Goal: Task Accomplishment & Management: Use online tool/utility

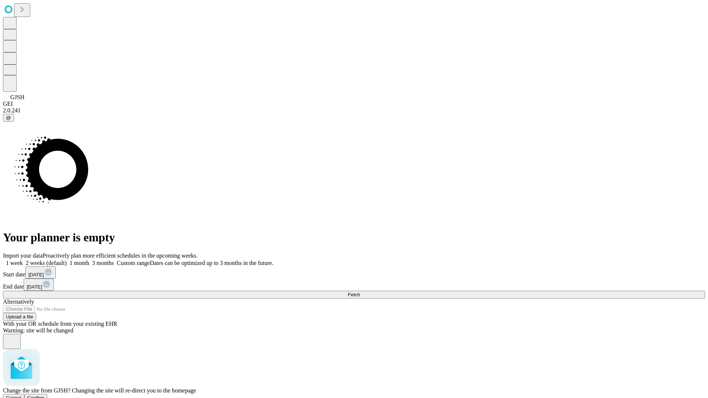
click at [45, 395] on span "Confirm" at bounding box center [35, 398] width 17 height 6
click at [23, 260] on label "1 week" at bounding box center [13, 263] width 20 height 6
click at [360, 292] on span "Fetch" at bounding box center [353, 295] width 12 height 6
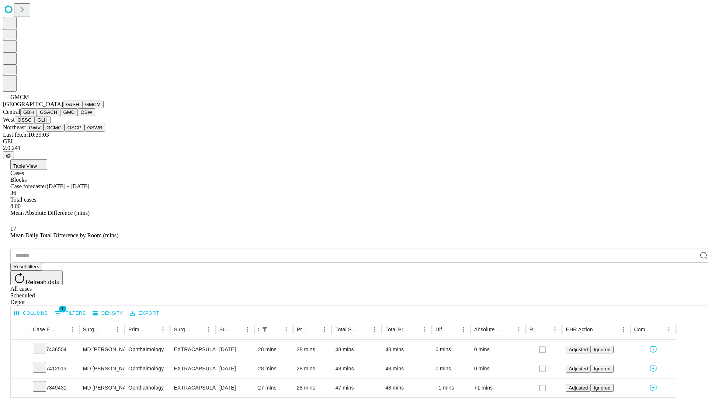
click at [37, 116] on button "GBH" at bounding box center [28, 112] width 17 height 8
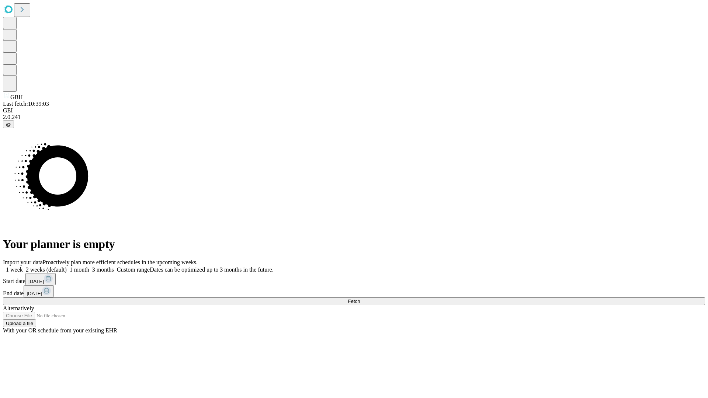
click at [23, 266] on label "1 week" at bounding box center [13, 269] width 20 height 6
click at [360, 298] on span "Fetch" at bounding box center [353, 301] width 12 height 6
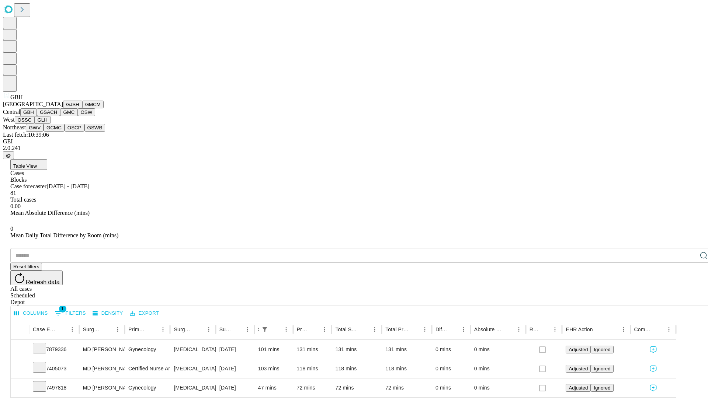
click at [57, 116] on button "GSACH" at bounding box center [48, 112] width 23 height 8
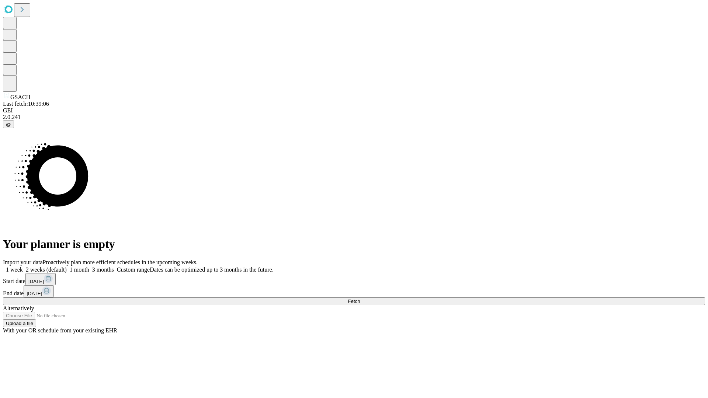
click at [23, 266] on label "1 week" at bounding box center [13, 269] width 20 height 6
click at [360, 298] on span "Fetch" at bounding box center [353, 301] width 12 height 6
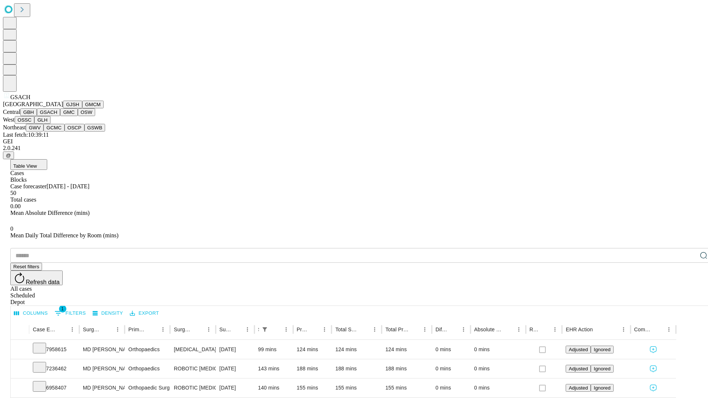
click at [60, 116] on button "GMC" at bounding box center [68, 112] width 17 height 8
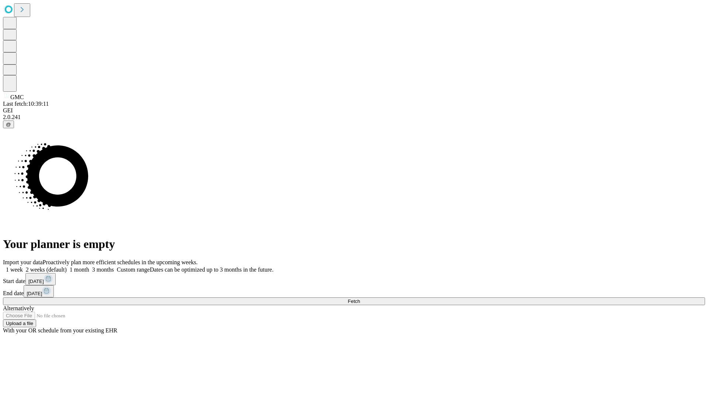
click at [23, 266] on label "1 week" at bounding box center [13, 269] width 20 height 6
click at [360, 298] on span "Fetch" at bounding box center [353, 301] width 12 height 6
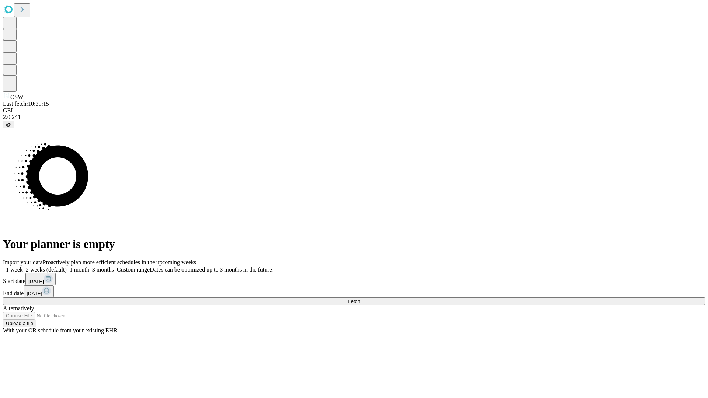
click at [360, 298] on span "Fetch" at bounding box center [353, 301] width 12 height 6
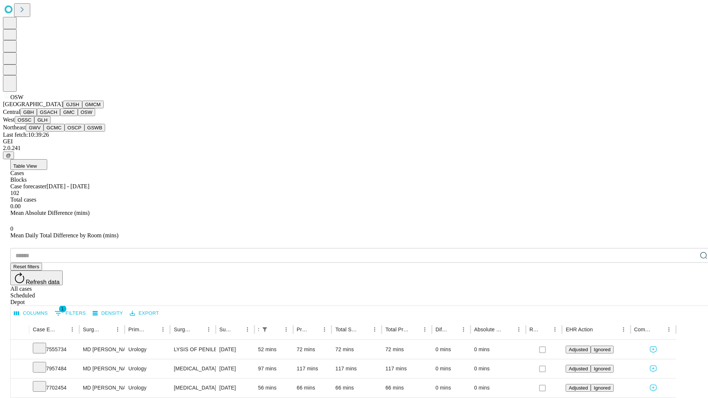
click at [35, 124] on button "OSSC" at bounding box center [25, 120] width 20 height 8
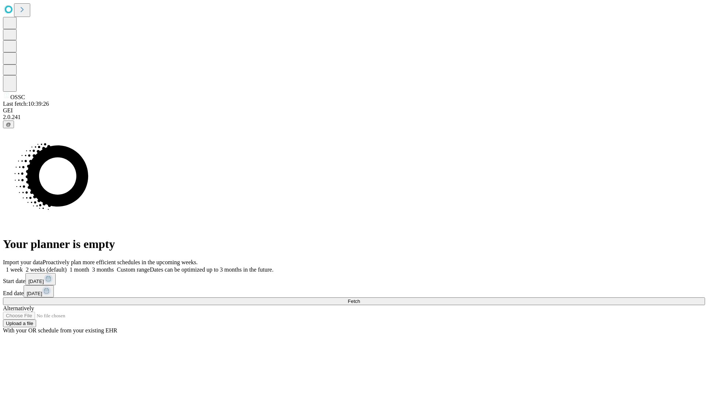
click at [23, 266] on label "1 week" at bounding box center [13, 269] width 20 height 6
click at [360, 298] on span "Fetch" at bounding box center [353, 301] width 12 height 6
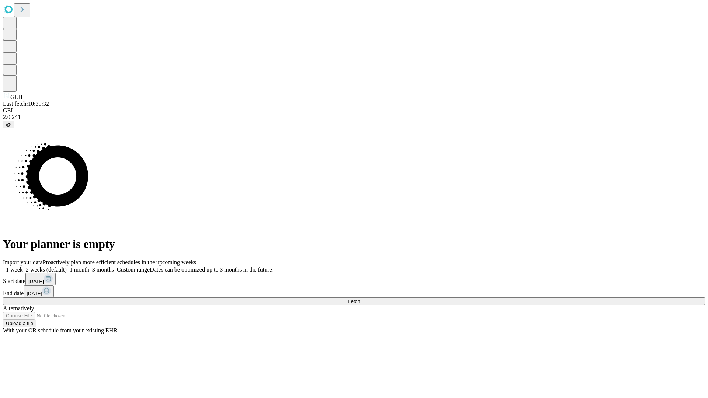
click at [23, 266] on label "1 week" at bounding box center [13, 269] width 20 height 6
click at [360, 298] on span "Fetch" at bounding box center [353, 301] width 12 height 6
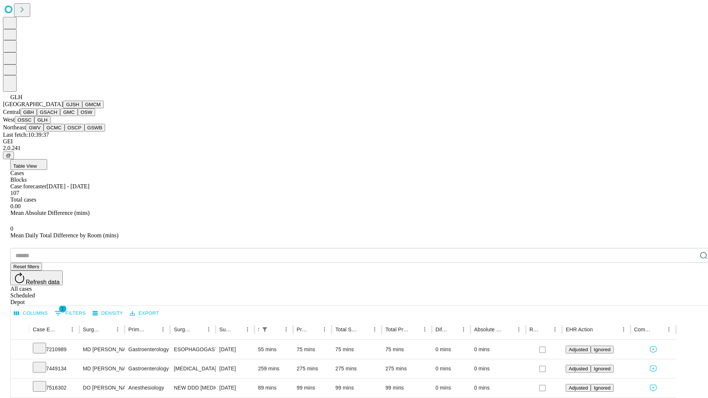
click at [43, 132] on button "GWV" at bounding box center [35, 128] width 18 height 8
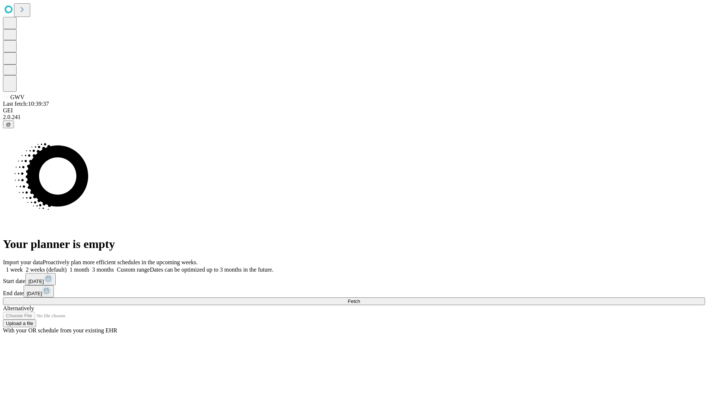
click at [23, 266] on label "1 week" at bounding box center [13, 269] width 20 height 6
click at [360, 298] on span "Fetch" at bounding box center [353, 301] width 12 height 6
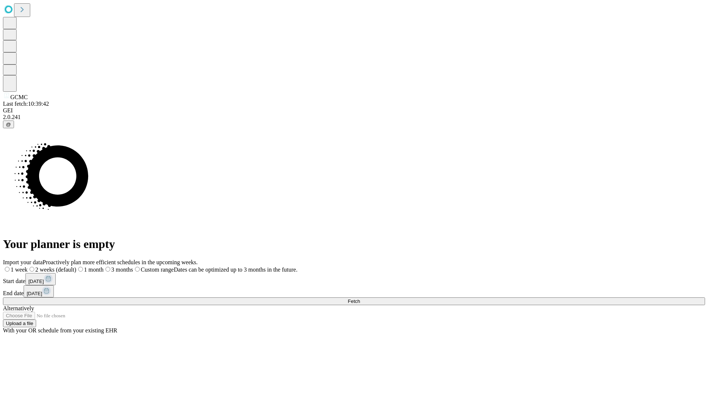
click at [360, 298] on span "Fetch" at bounding box center [353, 301] width 12 height 6
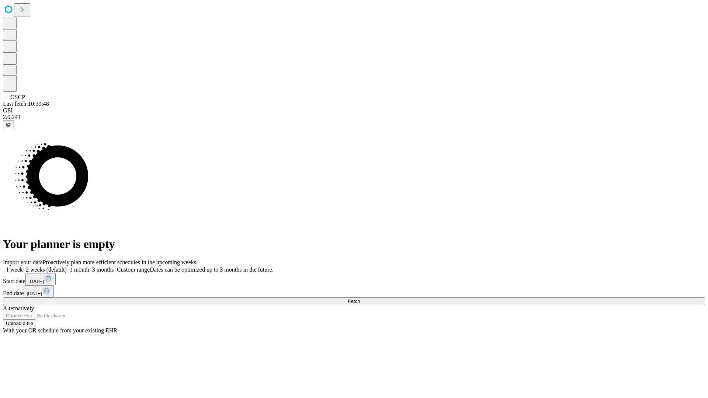
click at [360, 298] on span "Fetch" at bounding box center [353, 301] width 12 height 6
